Goal: Task Accomplishment & Management: Manage account settings

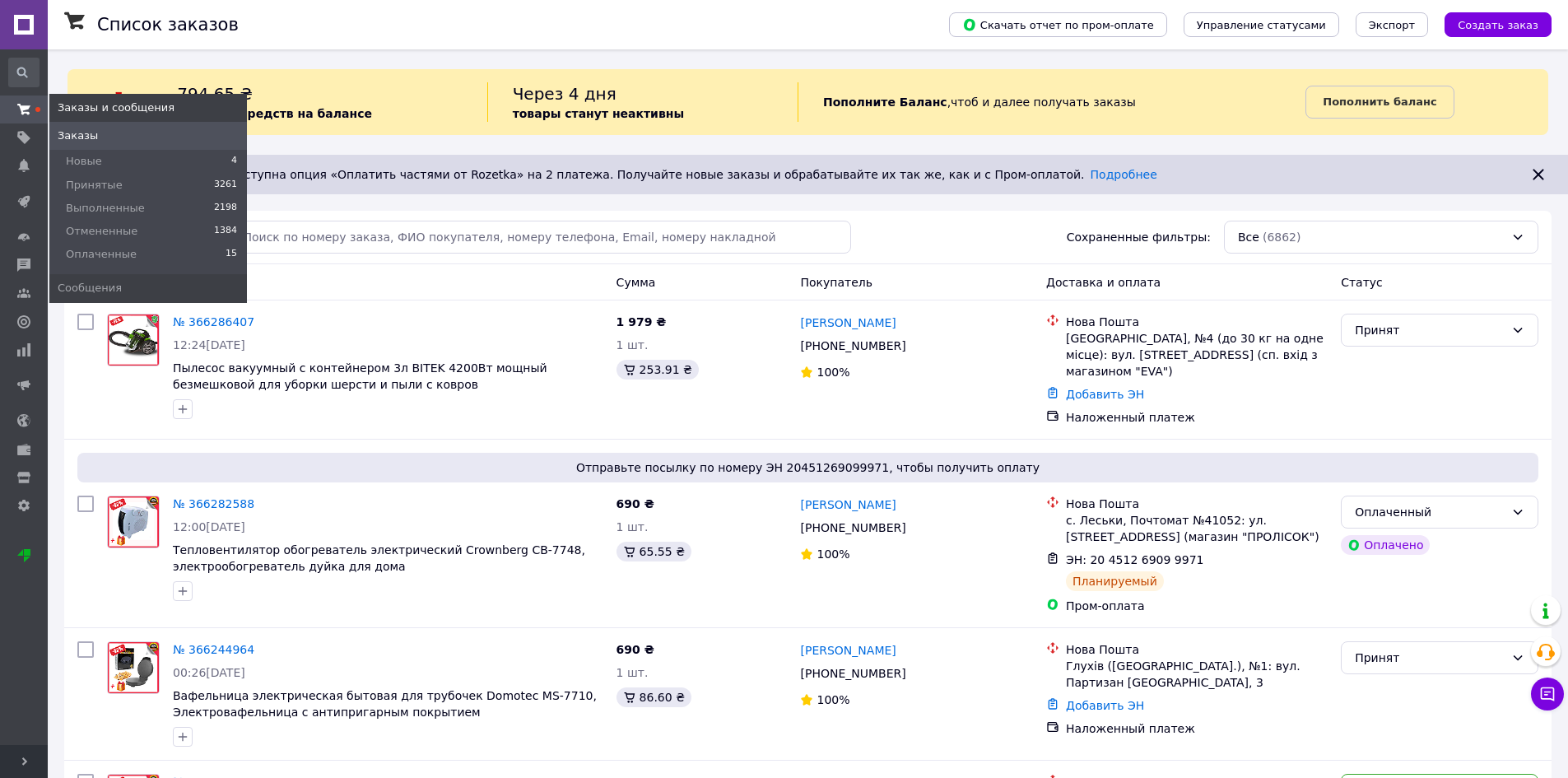
click at [25, 108] on use at bounding box center [24, 109] width 13 height 10
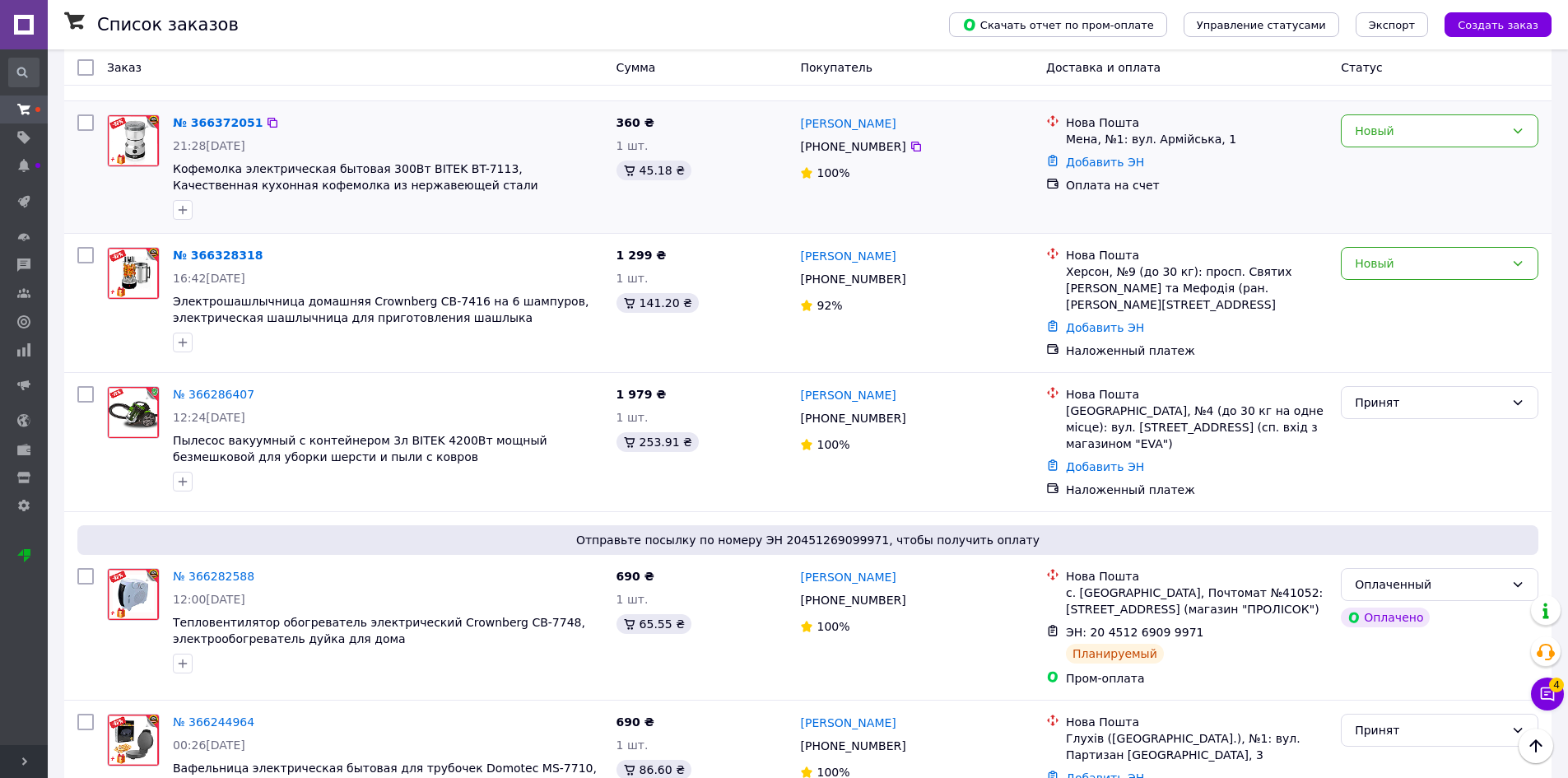
scroll to position [412, 0]
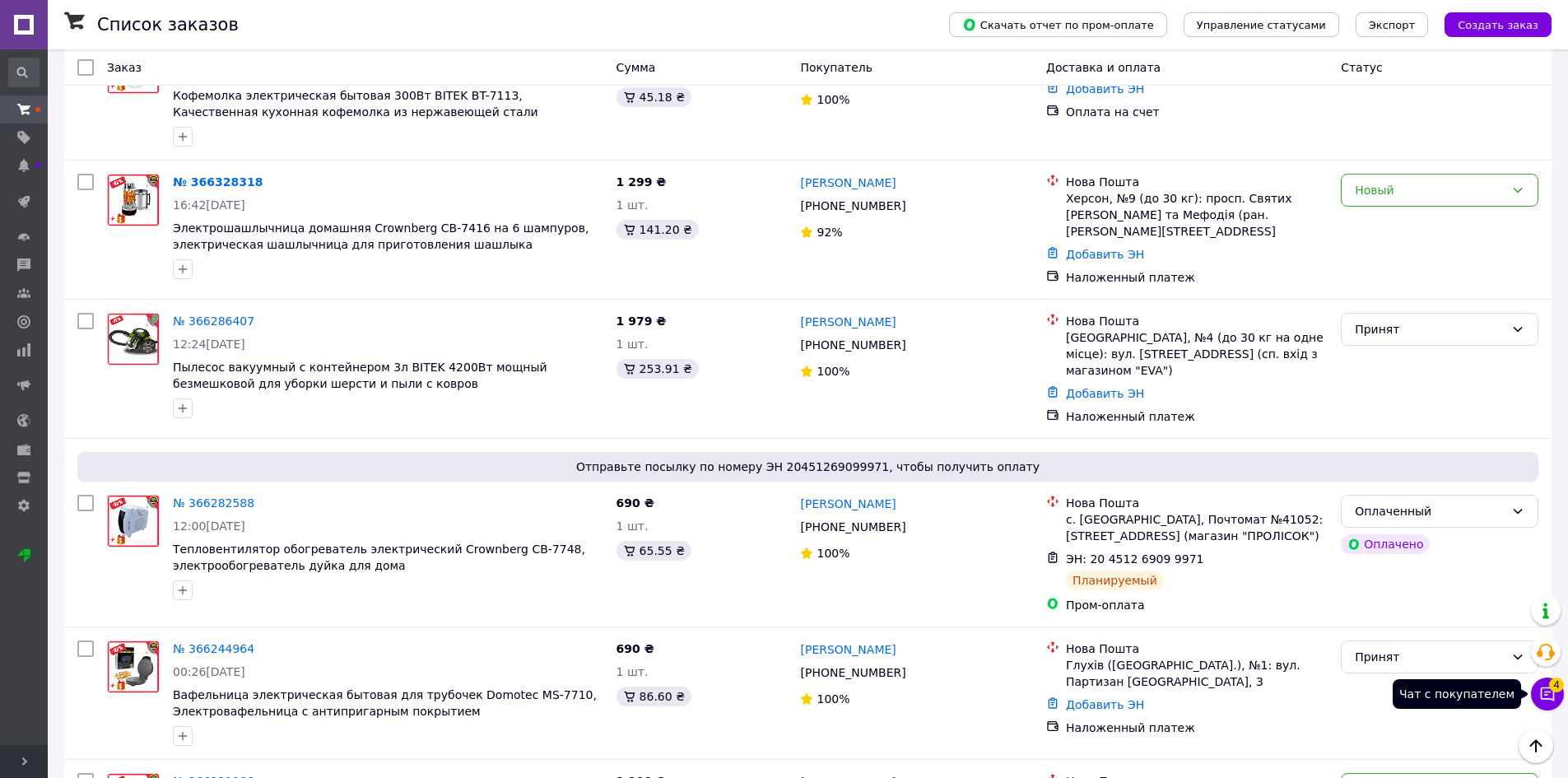
click at [1549, 685] on span "4" at bounding box center [1556, 684] width 15 height 15
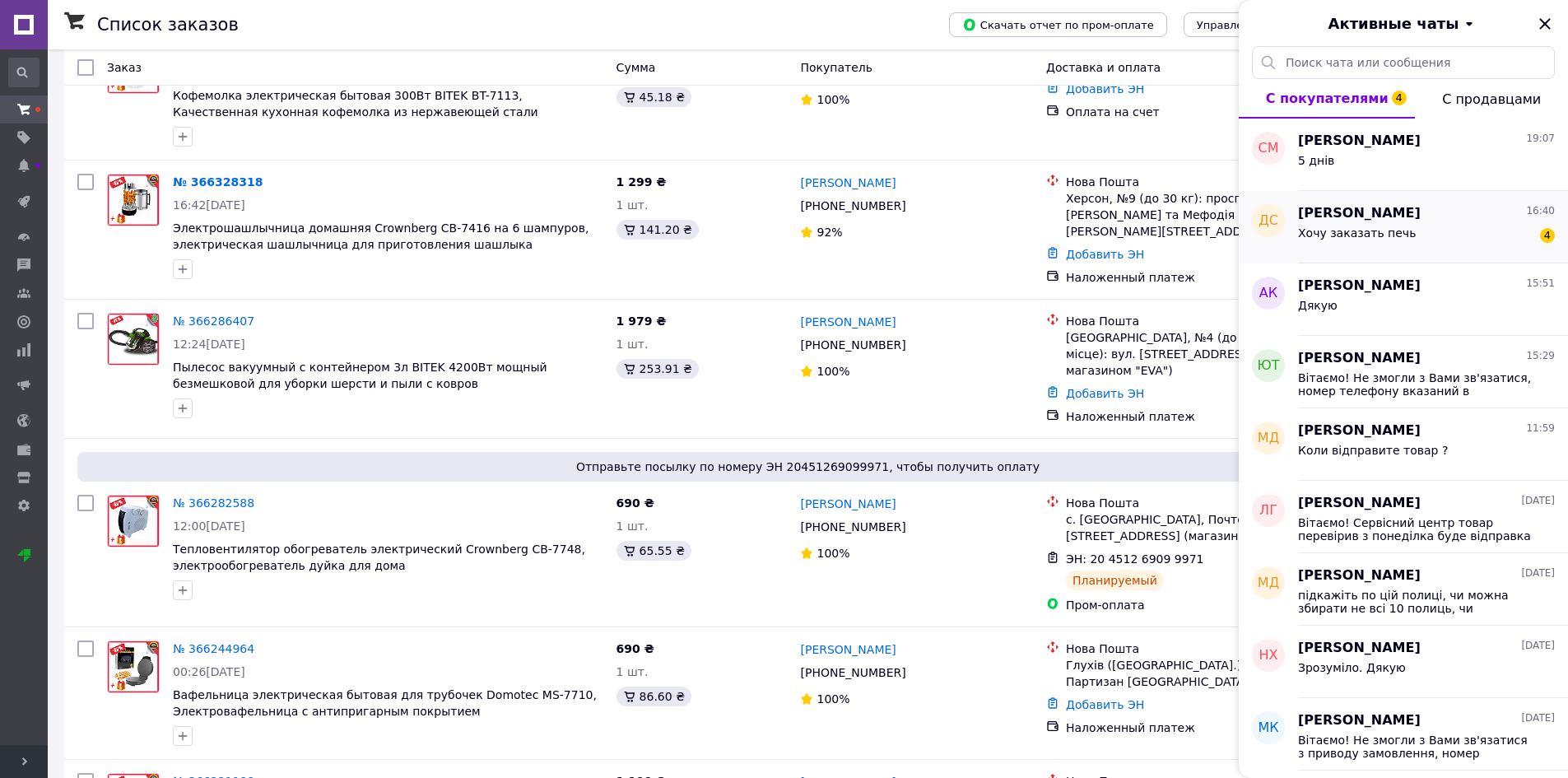
click at [1342, 231] on span "Хочу заказать печь" at bounding box center [1357, 232] width 118 height 13
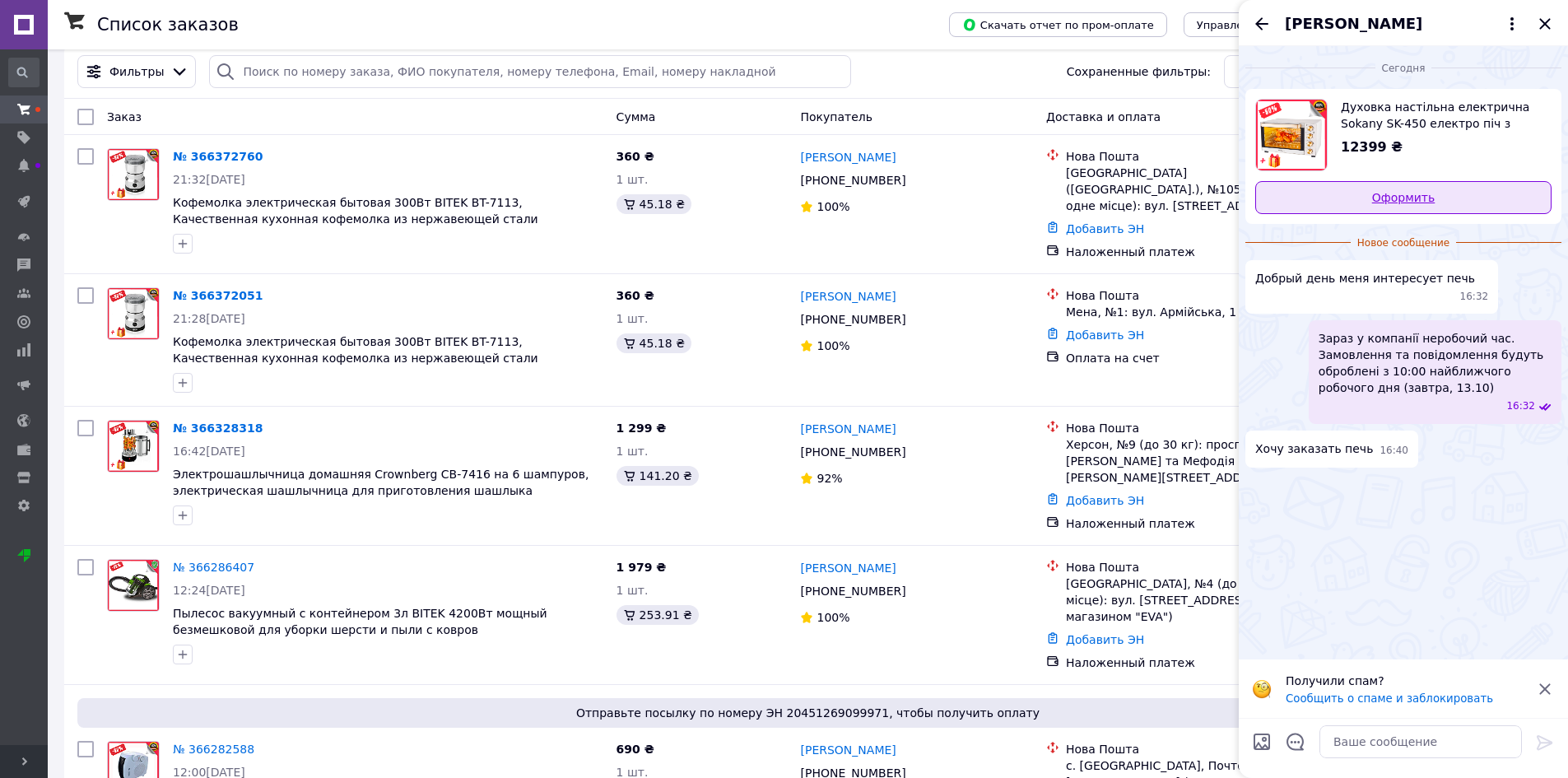
scroll to position [165, 0]
click at [1360, 30] on span "Дмитро Старагін" at bounding box center [1354, 24] width 138 height 22
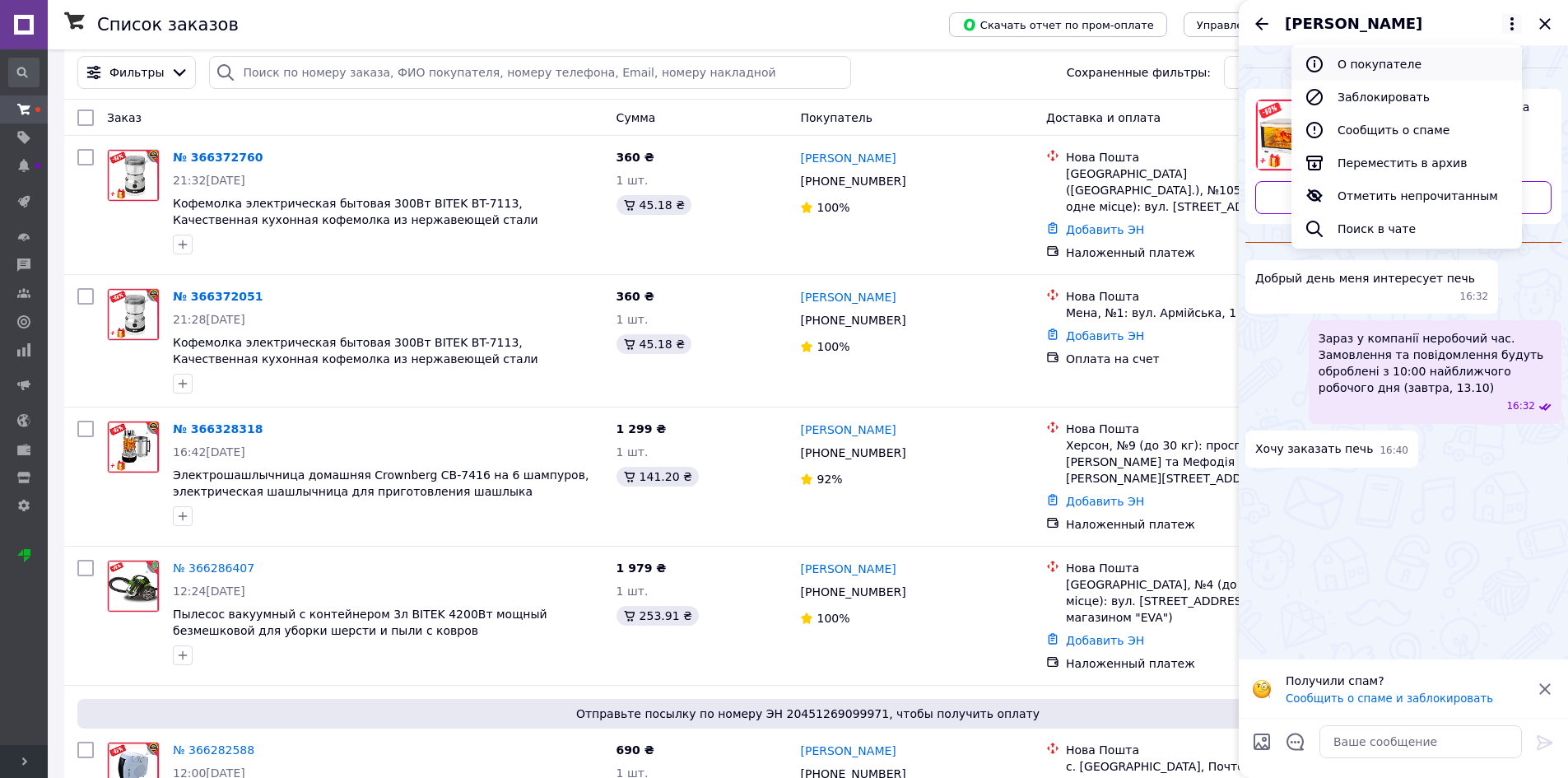
click at [1364, 63] on button "О покупателе" at bounding box center [1407, 65] width 230 height 33
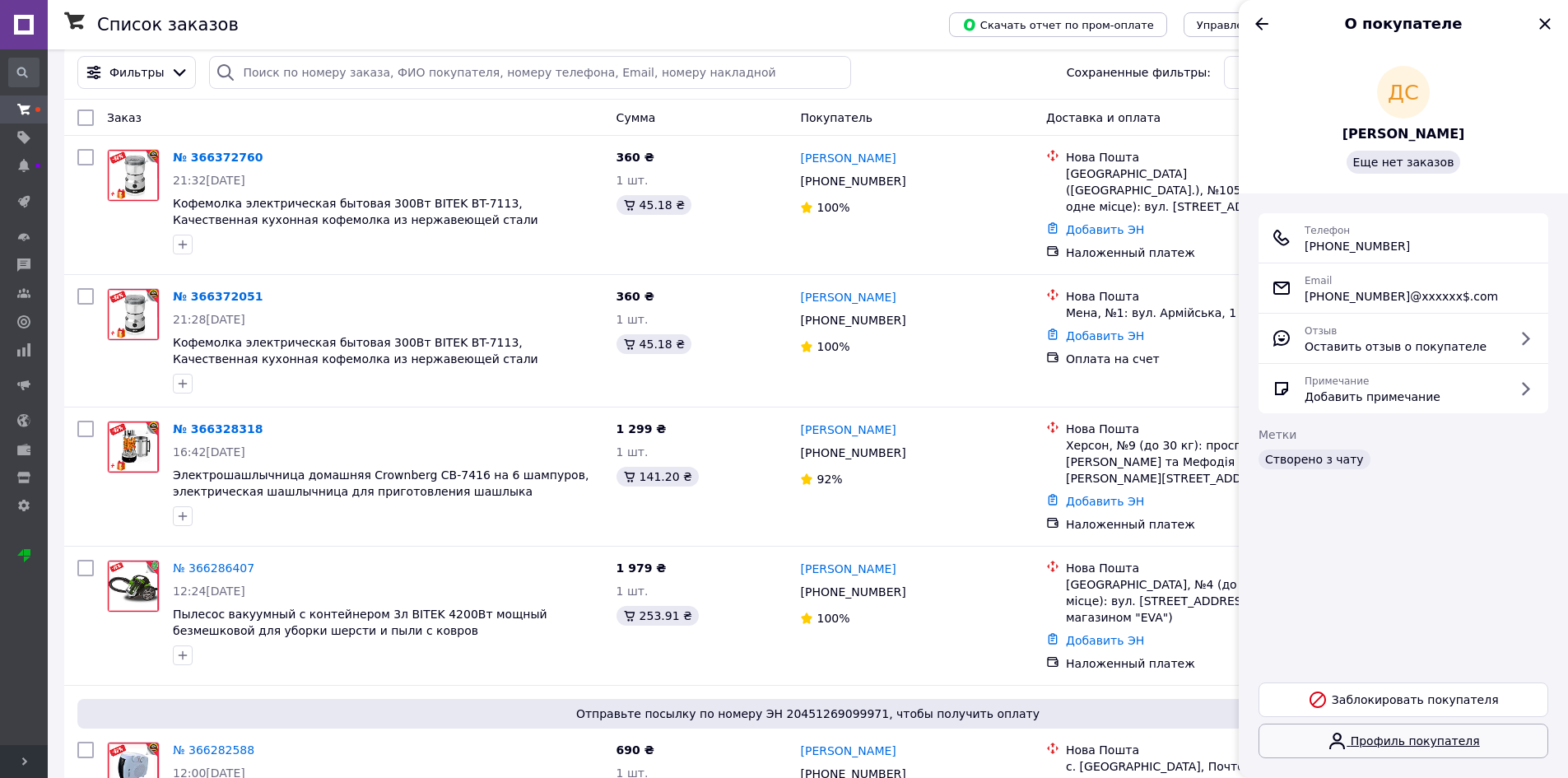
click at [1403, 742] on link "Профиль покупателя" at bounding box center [1403, 740] width 290 height 35
click at [1251, 19] on div "О покупателе" at bounding box center [1403, 23] width 329 height 46
click at [1265, 33] on icon "Назад" at bounding box center [1262, 24] width 20 height 20
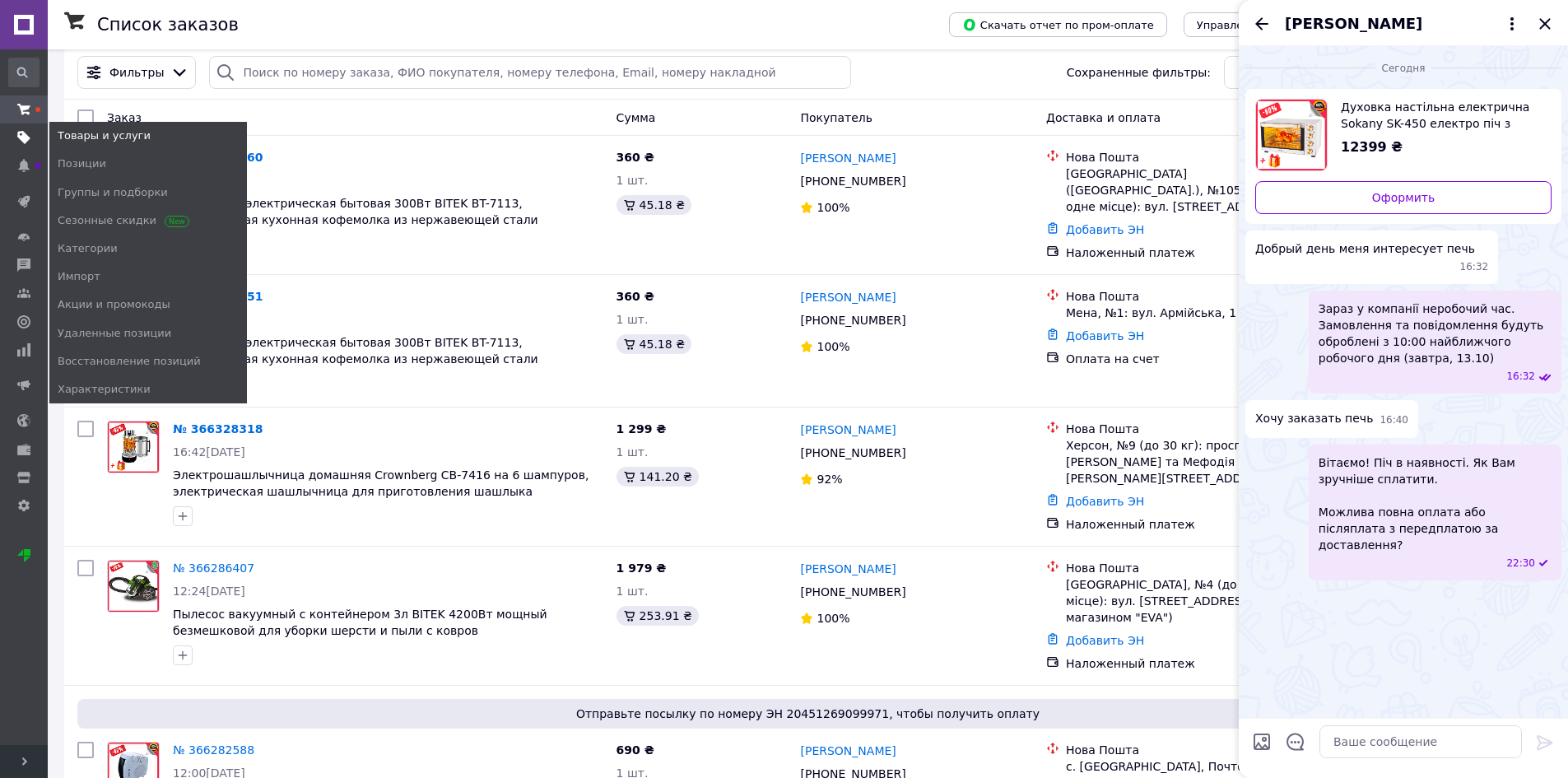
click at [25, 135] on use at bounding box center [24, 137] width 13 height 13
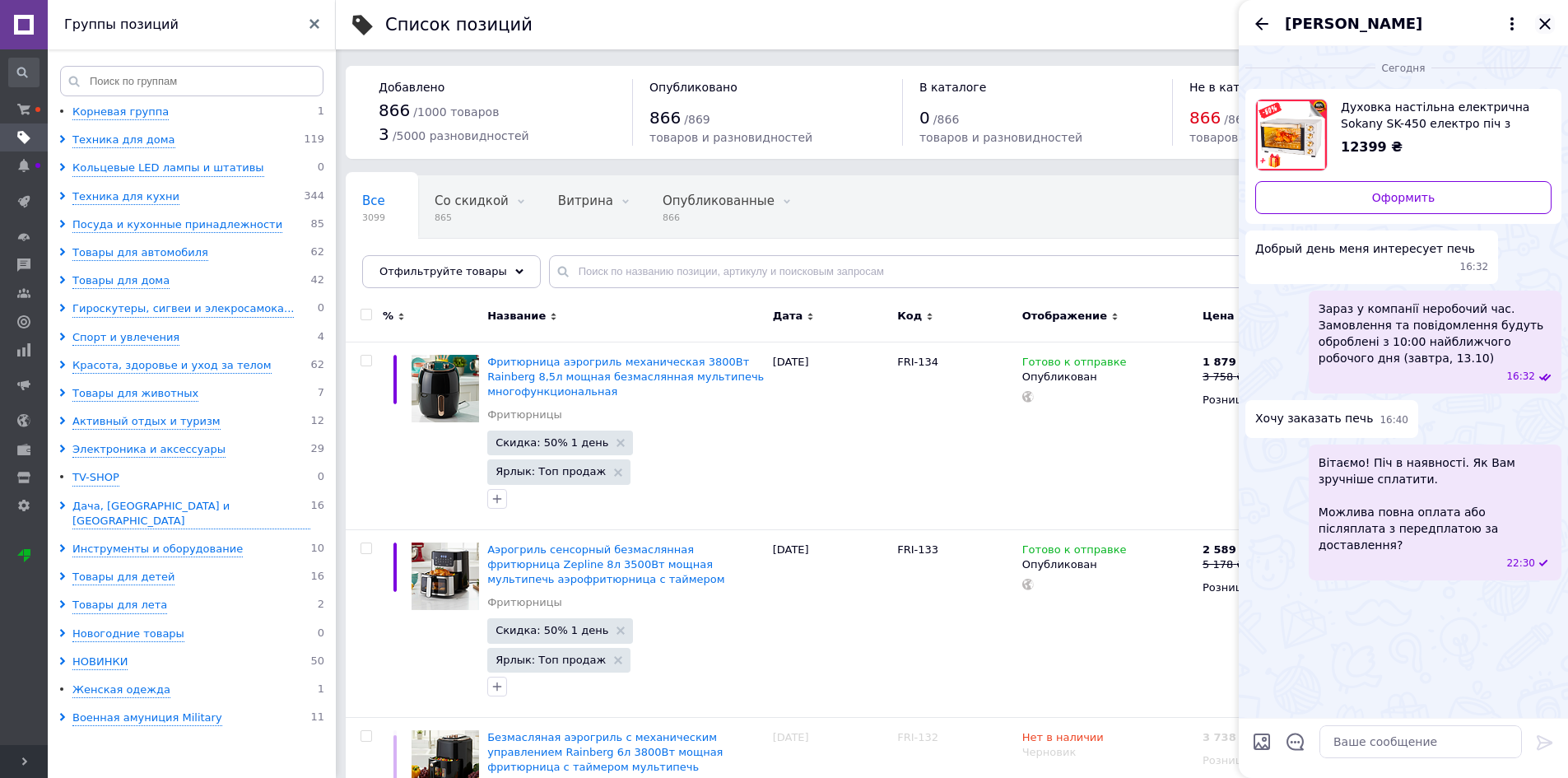
click at [1547, 20] on icon "Закрыть" at bounding box center [1544, 24] width 20 height 20
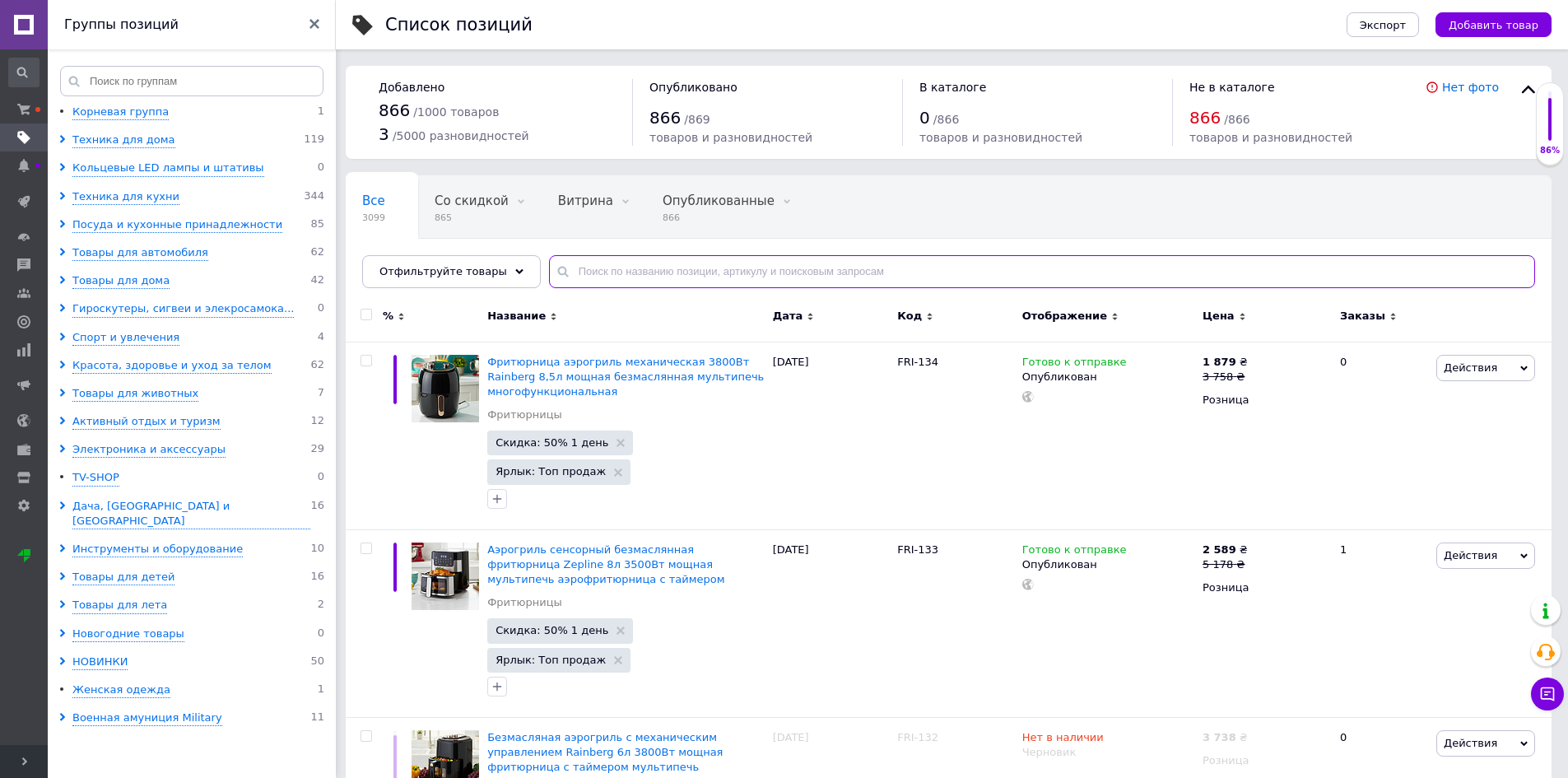
click at [602, 269] on input "text" at bounding box center [1042, 271] width 986 height 33
paste input "AKS-013"
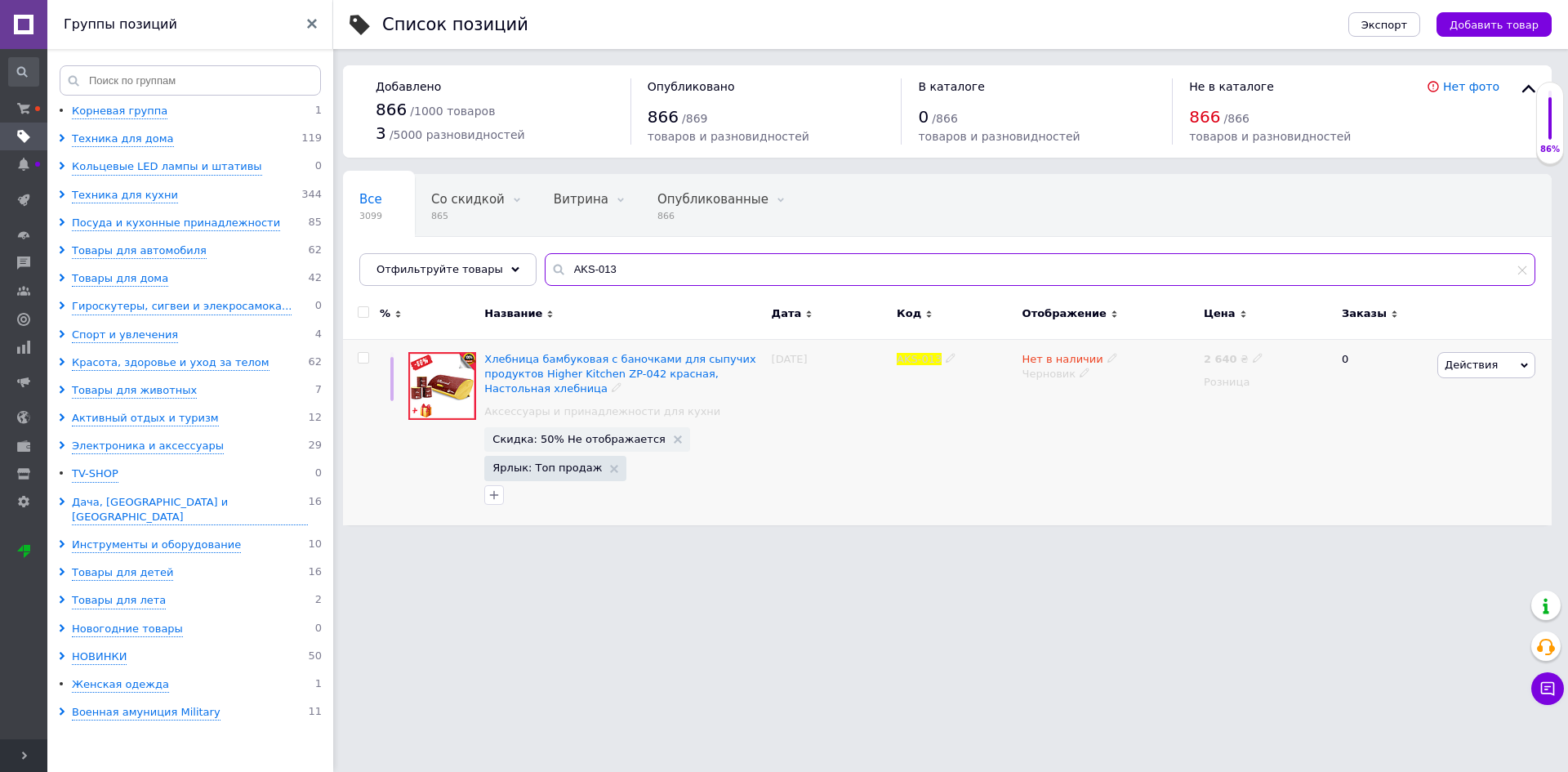
type input "AKS-013"
click at [1107, 357] on icon at bounding box center [1112, 357] width 10 height 10
click at [1070, 392] on div "Нет в наличии Наличие Нет в наличии В наличии Под заказ Готово к отправке Остат…" at bounding box center [1108, 432] width 181 height 186
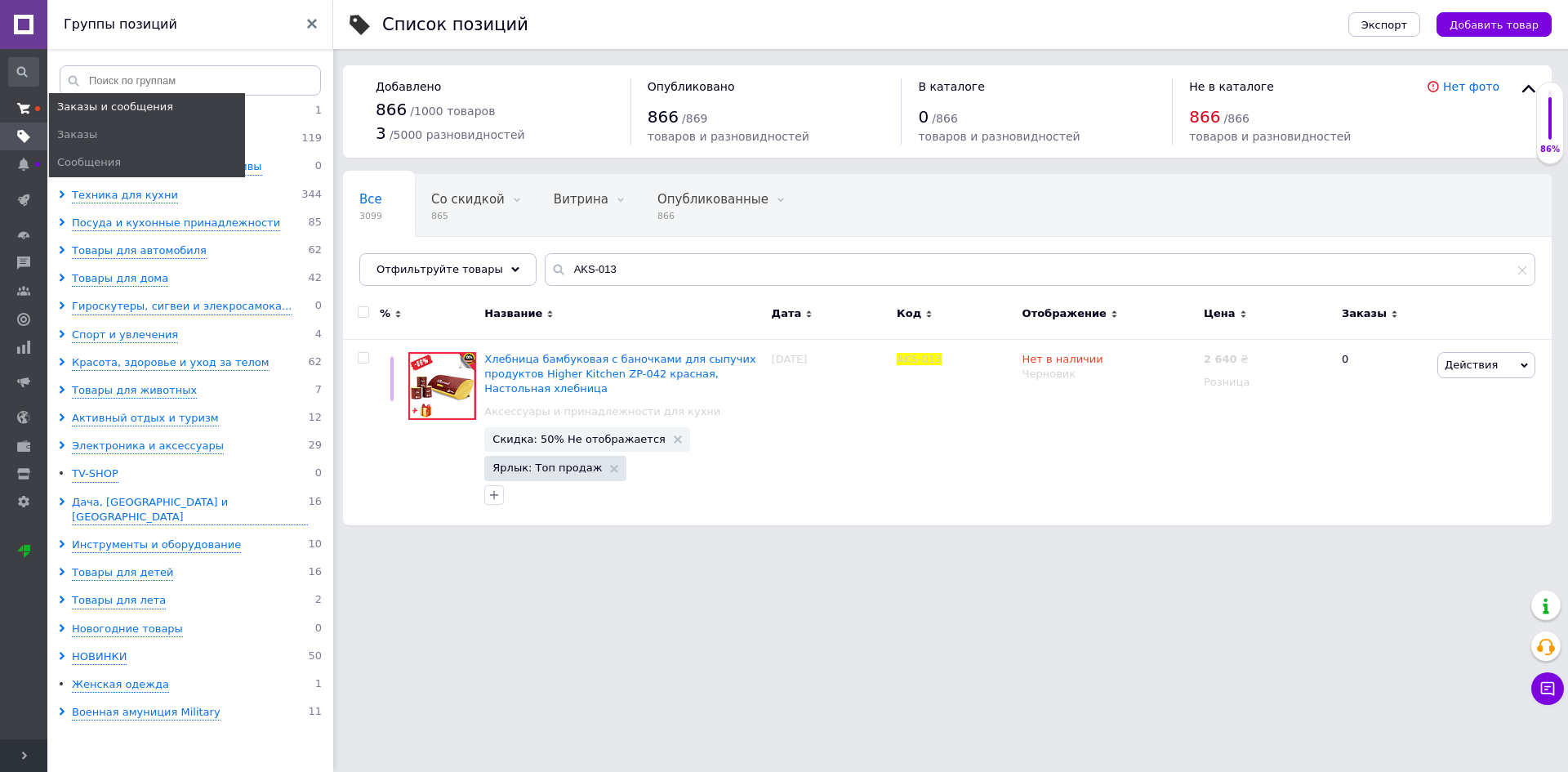
click at [21, 109] on icon at bounding box center [23, 108] width 13 height 13
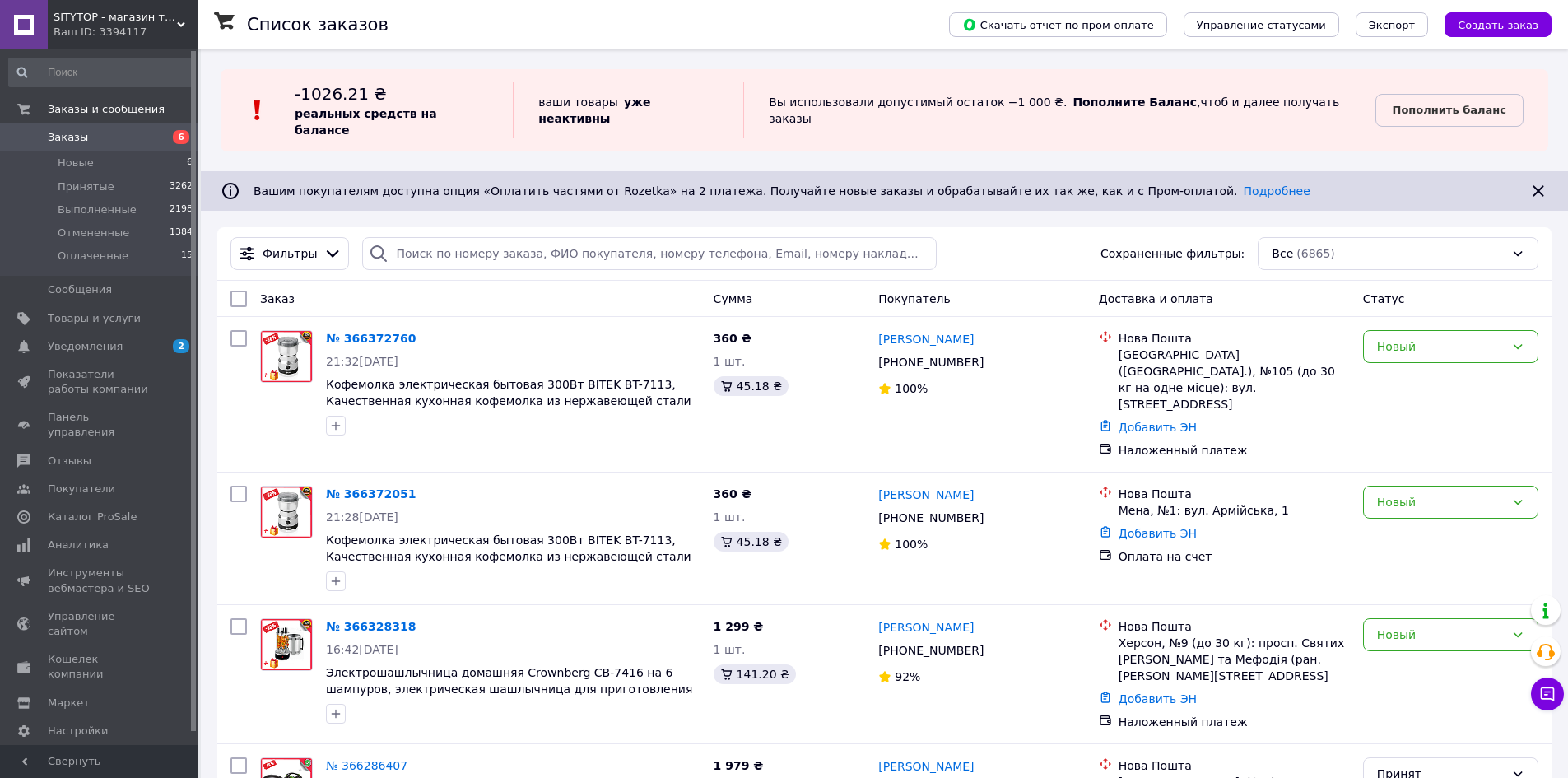
click at [1440, 104] on b "Пополнить баланс" at bounding box center [1449, 110] width 113 height 12
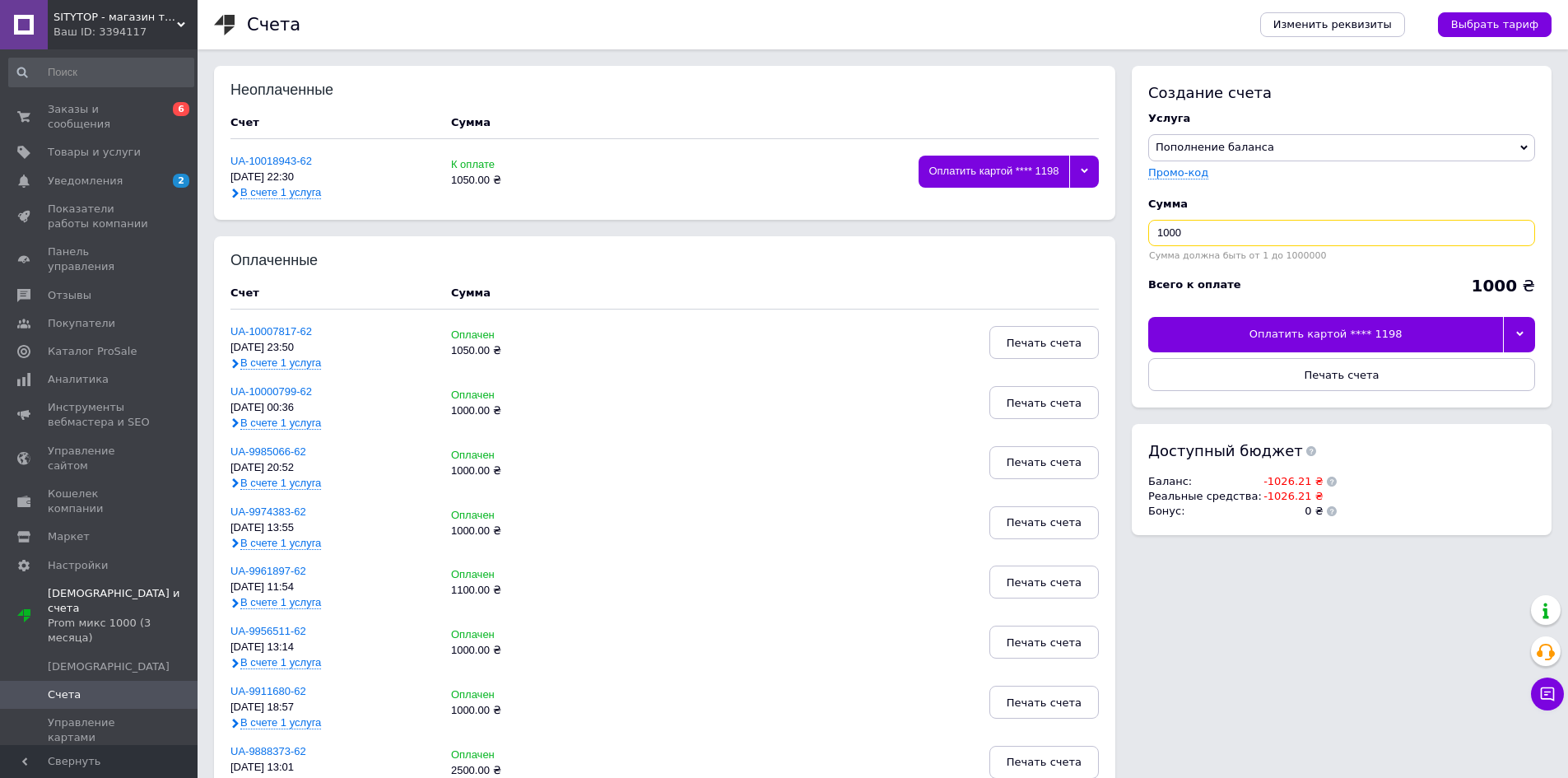
click at [1174, 233] on input "1000" at bounding box center [1341, 233] width 387 height 26
type input "1050"
drag, startPoint x: 1523, startPoint y: 331, endPoint x: 1516, endPoint y: 334, distance: 7.6
click at [1525, 332] on div at bounding box center [1519, 334] width 32 height 35
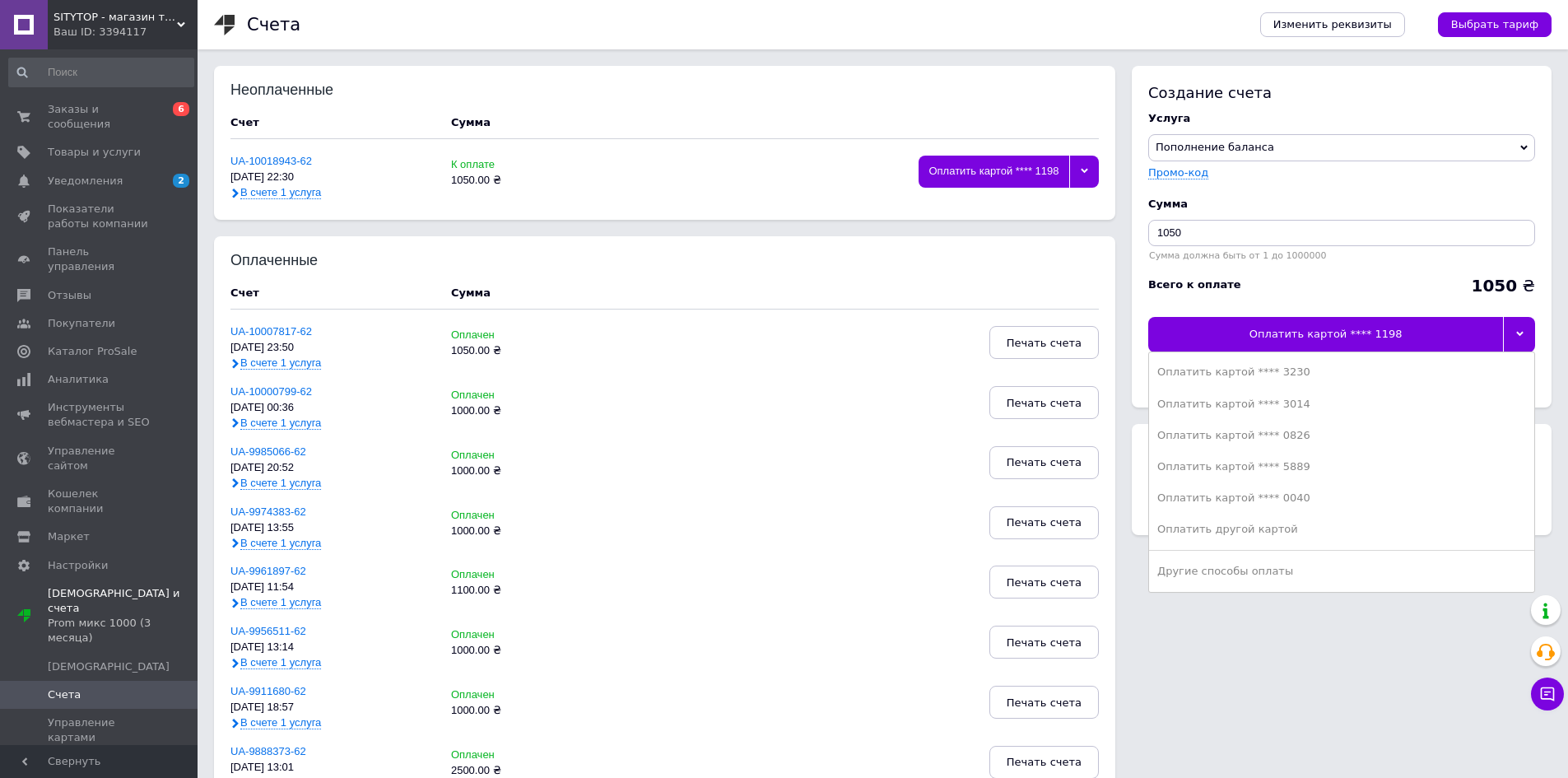
click at [1275, 495] on div "Оплатить картой **** 0040" at bounding box center [1341, 497] width 369 height 15
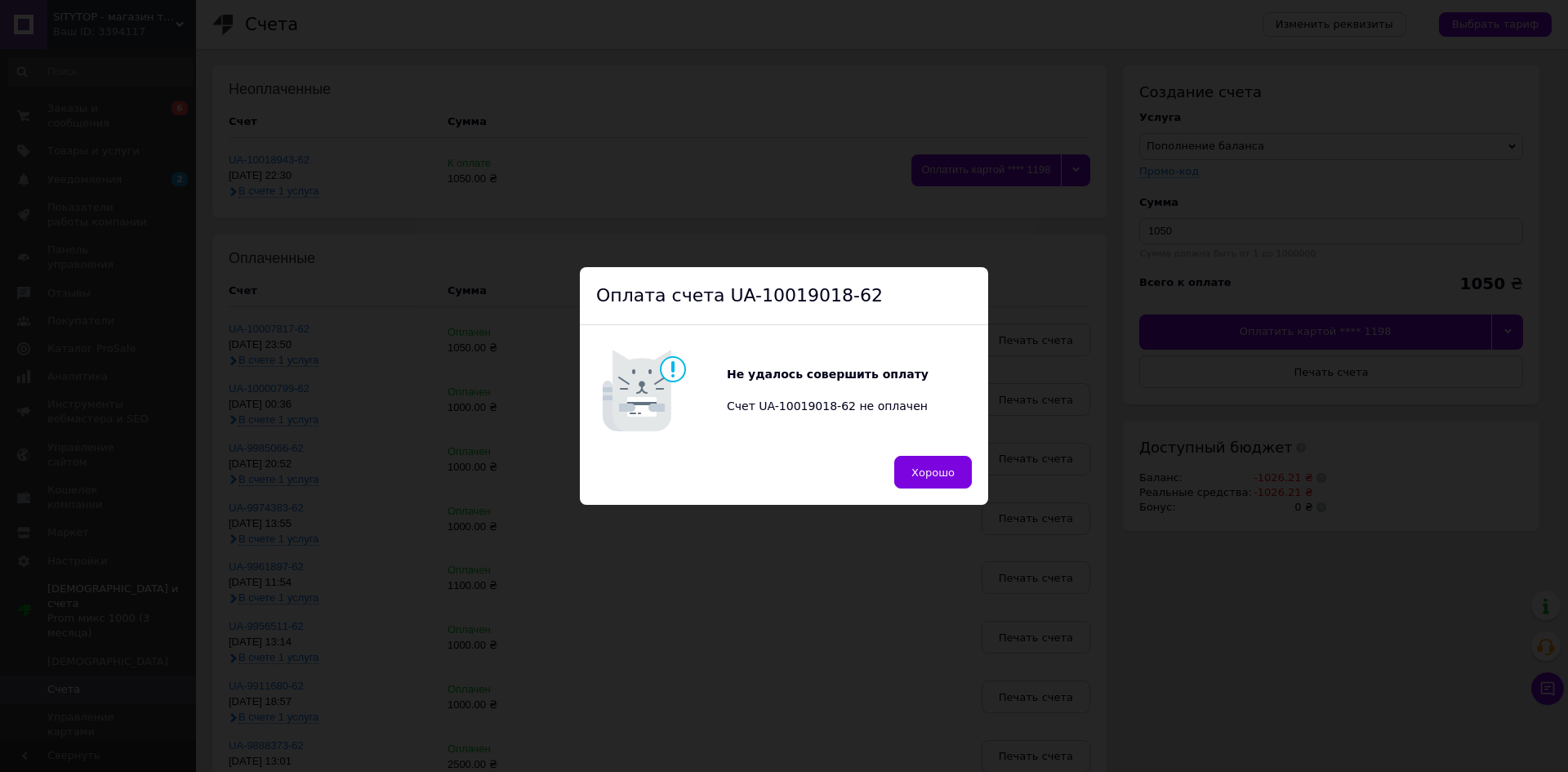
click at [914, 468] on span "Хорошо" at bounding box center [933, 473] width 43 height 12
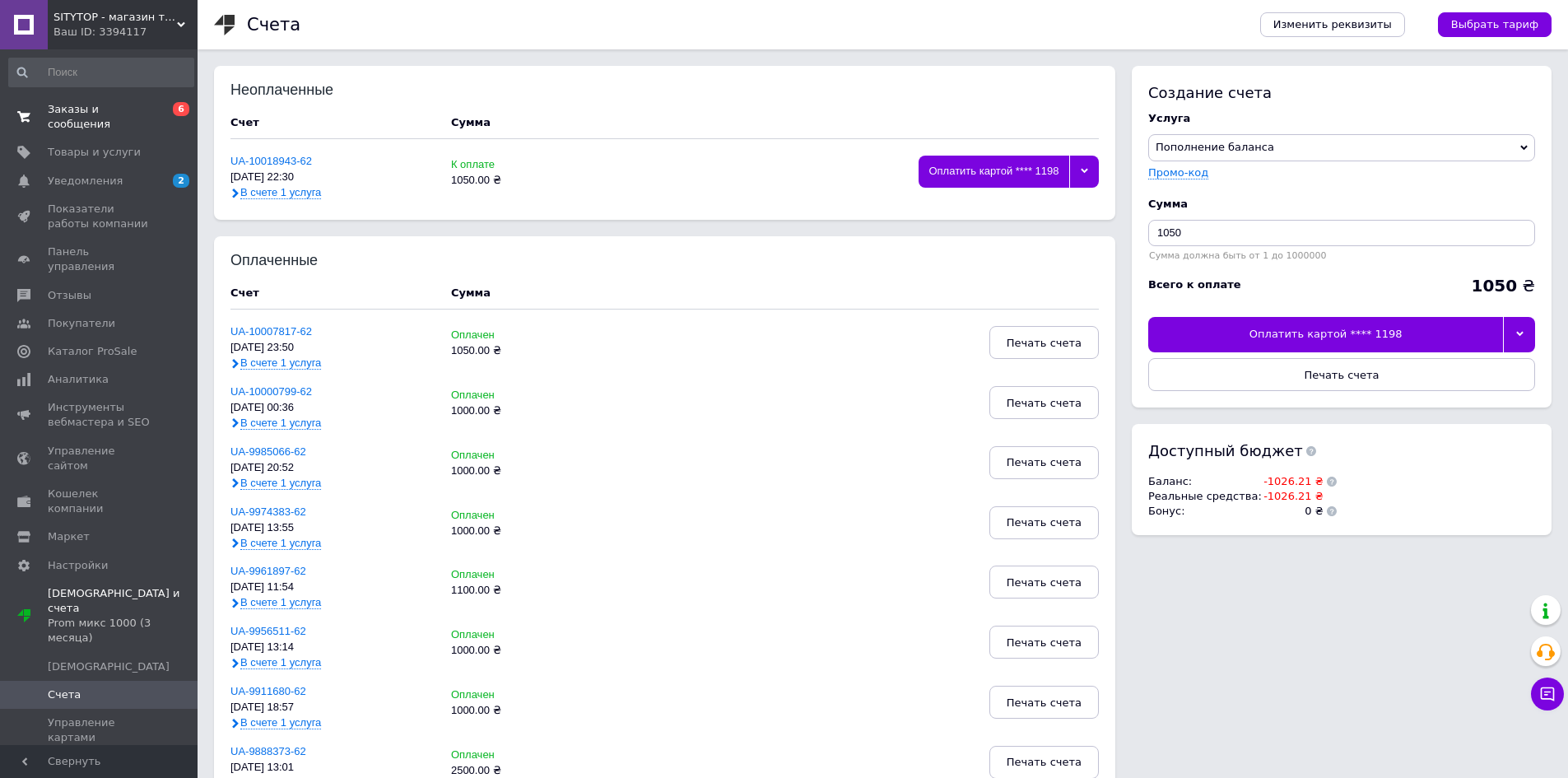
click at [68, 109] on span "Заказы и сообщения" at bounding box center [100, 117] width 105 height 30
